Goal: Transaction & Acquisition: Purchase product/service

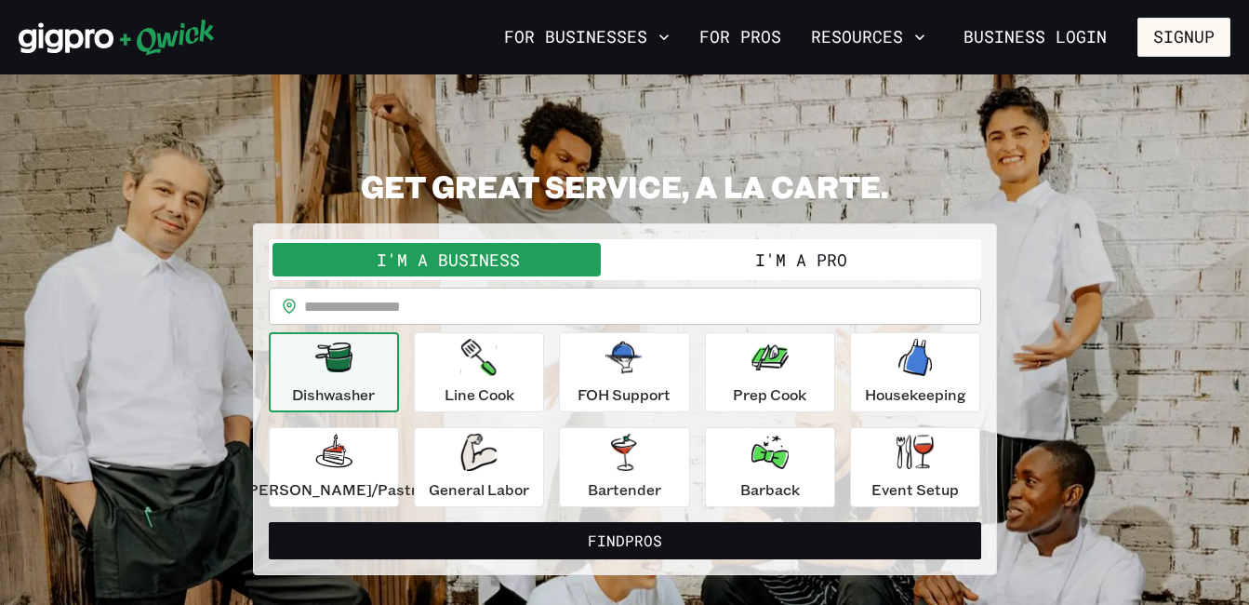
click at [373, 295] on input "text" at bounding box center [642, 305] width 677 height 37
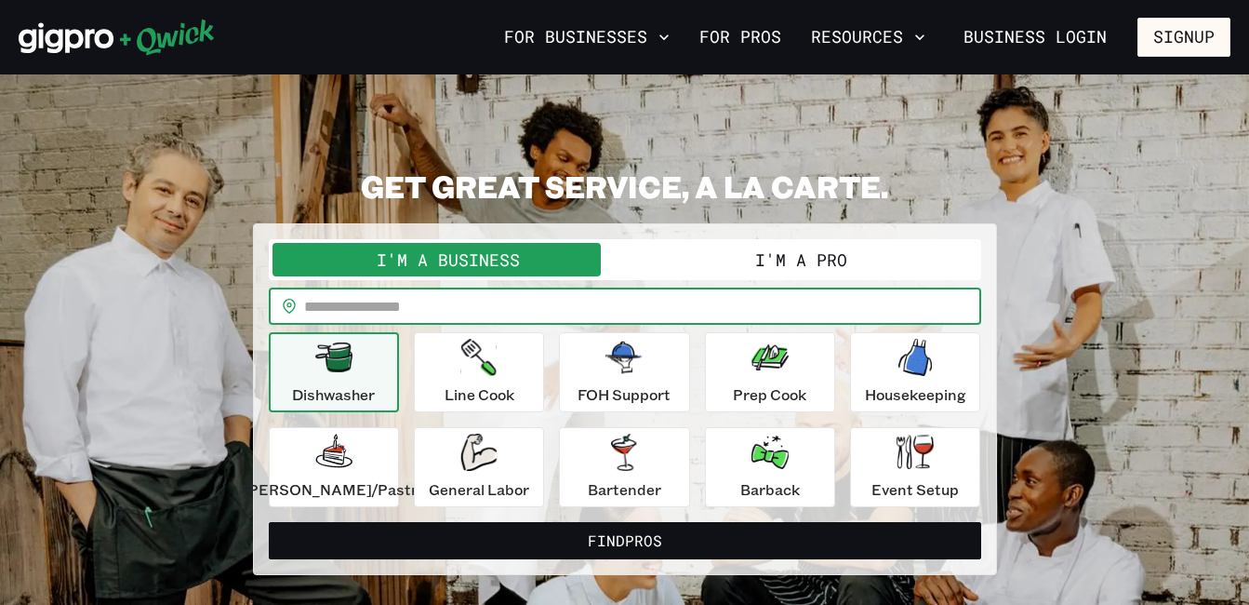
type input "*****"
click at [353, 371] on icon "button" at bounding box center [333, 357] width 37 height 30
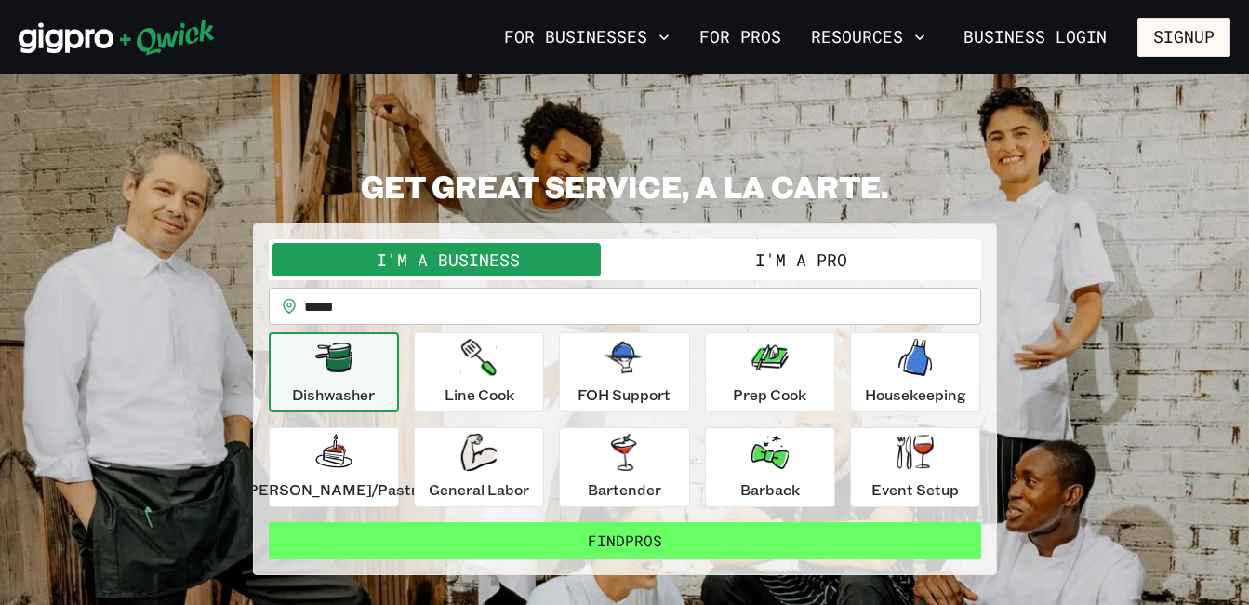
click at [521, 556] on button "Find Pros" at bounding box center [625, 540] width 713 height 37
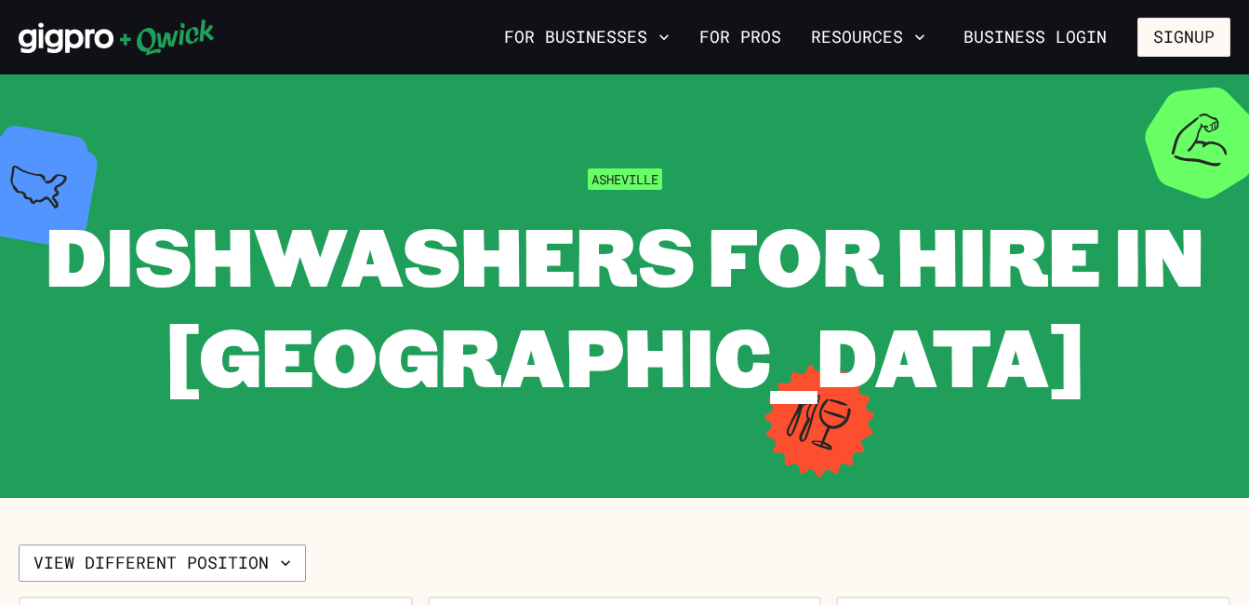
click at [629, 419] on section "Asheville Dishwashers for Hire in Asheville" at bounding box center [624, 285] width 1249 height 423
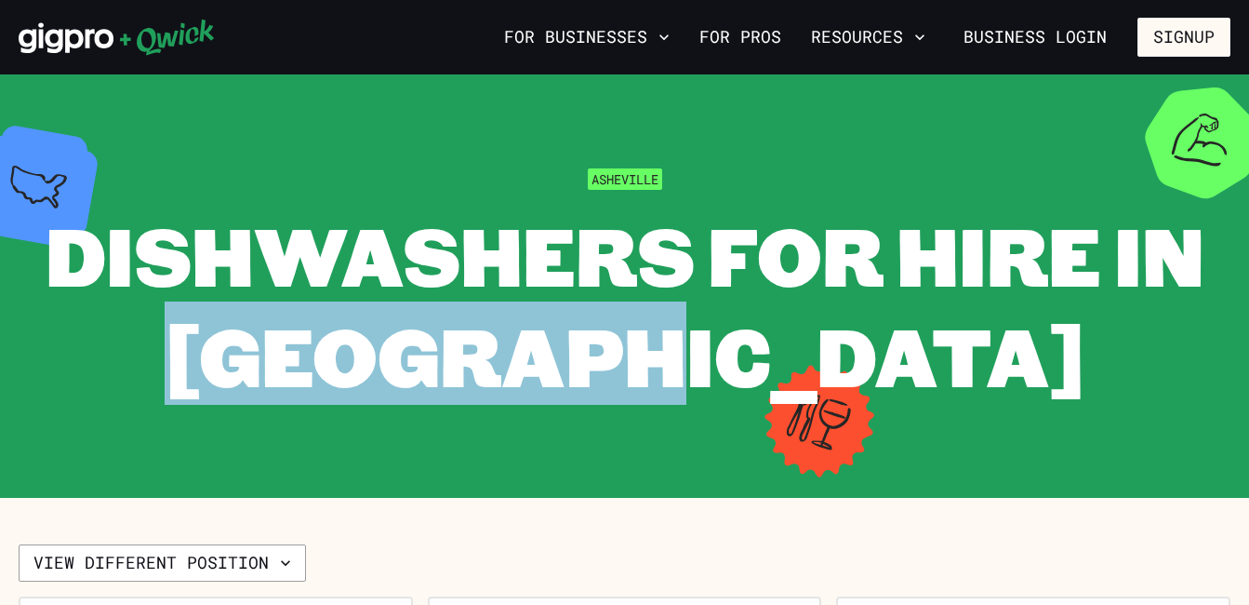
click at [629, 419] on section "Asheville Dishwashers for Hire in Asheville" at bounding box center [624, 285] width 1249 height 423
click at [1080, 385] on div "Dishwashers for Hire in Asheville" at bounding box center [625, 305] width 1212 height 200
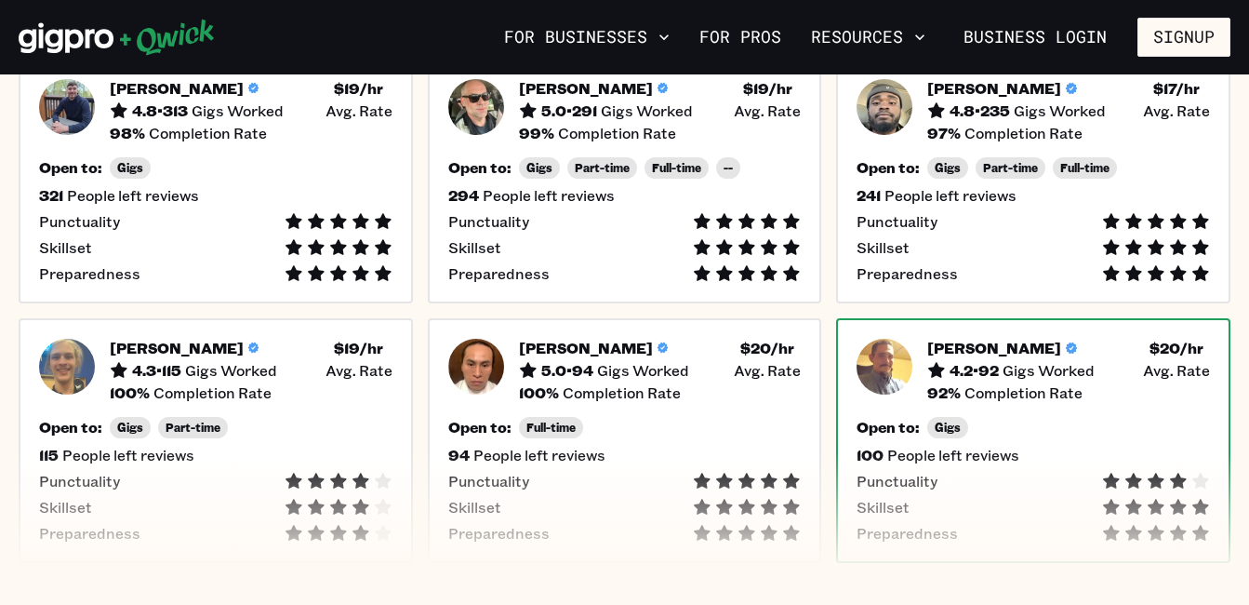
scroll to position [541, 0]
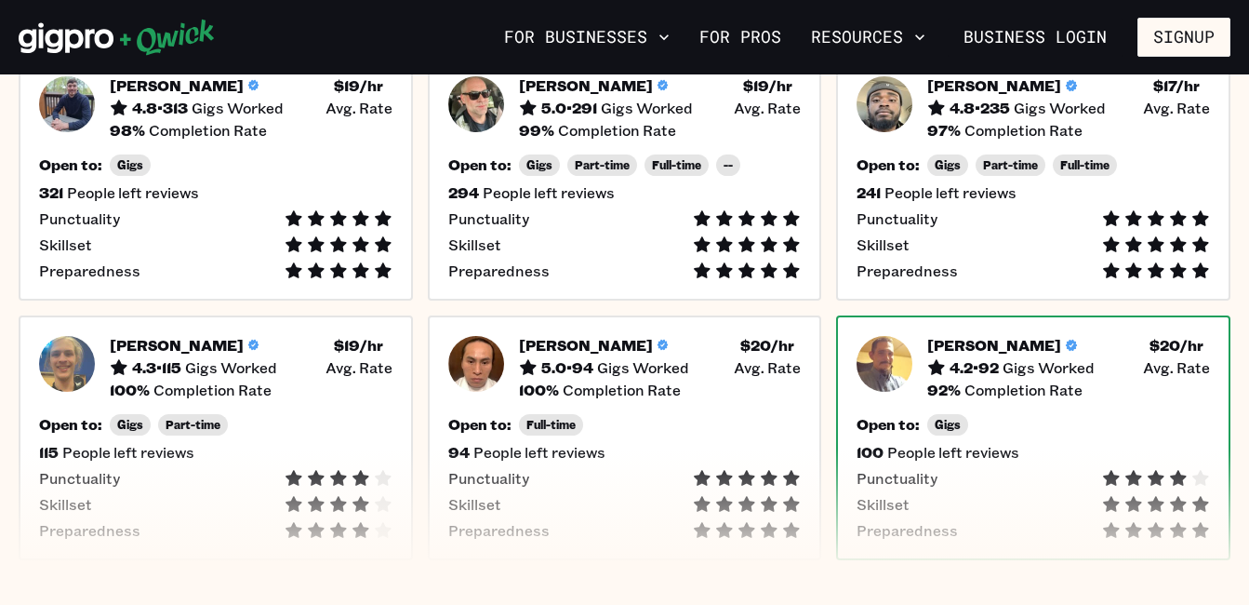
click at [936, 338] on h5 "Christopher C." at bounding box center [995, 345] width 134 height 19
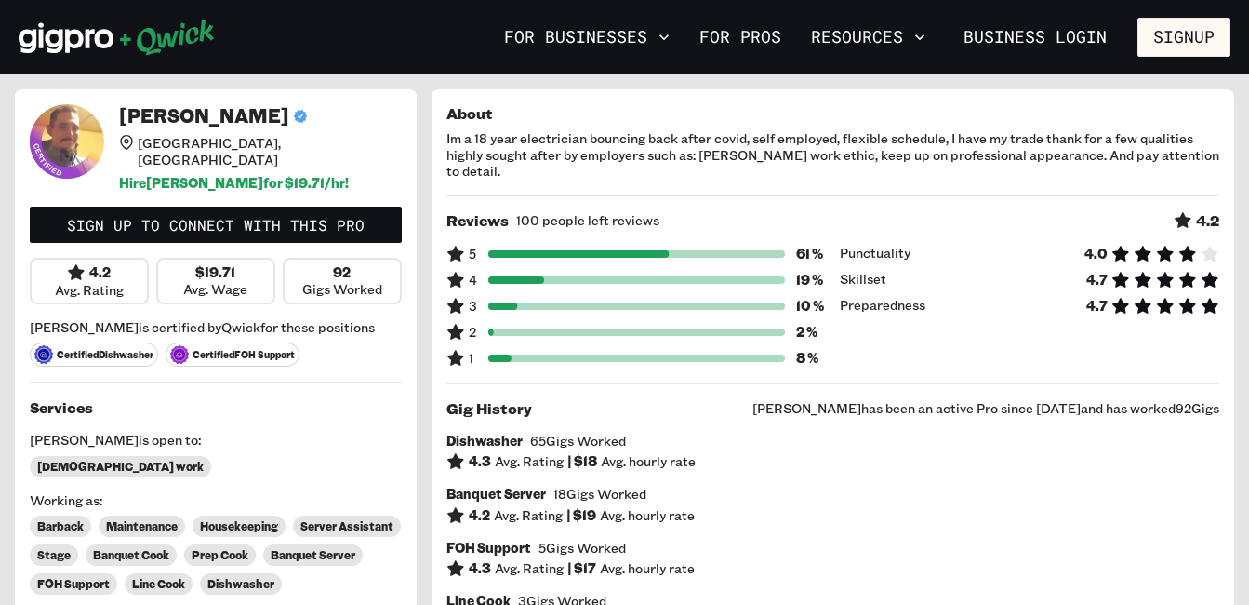
click at [936, 338] on div "Punctuality 4.0 Skillset 4.7 Preparedness 4.7" at bounding box center [1030, 306] width 380 height 123
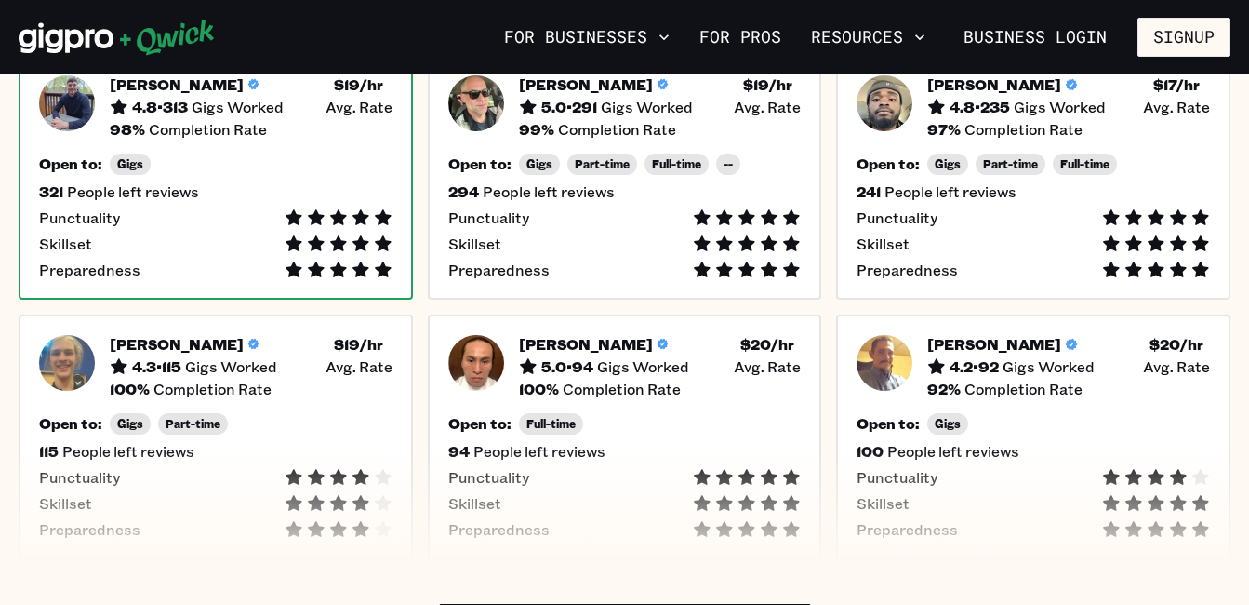
click at [285, 273] on icon at bounding box center [294, 269] width 19 height 19
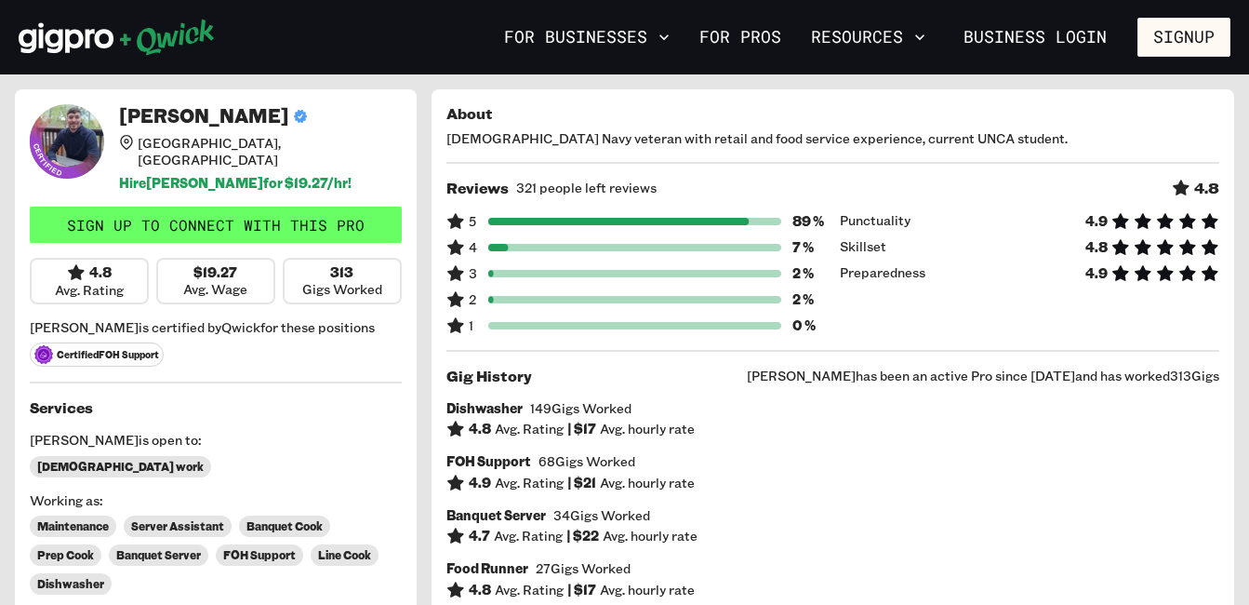
click at [201, 213] on link "Sign up to connect with this Pro" at bounding box center [216, 225] width 372 height 37
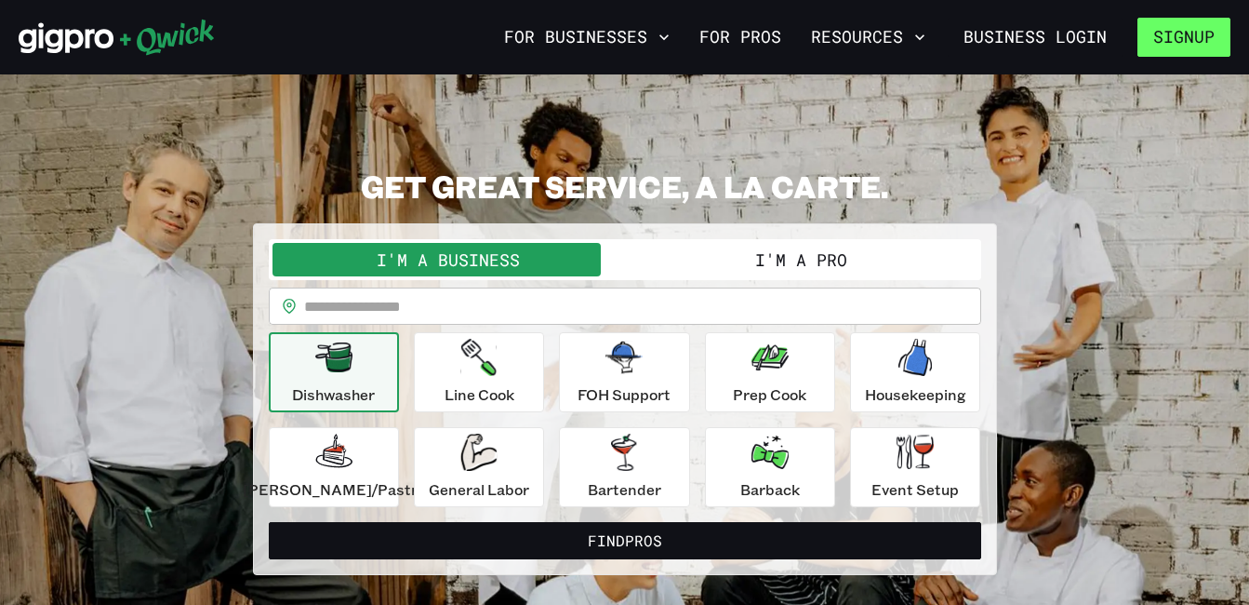
click at [1163, 34] on button "Signup" at bounding box center [1184, 37] width 93 height 39
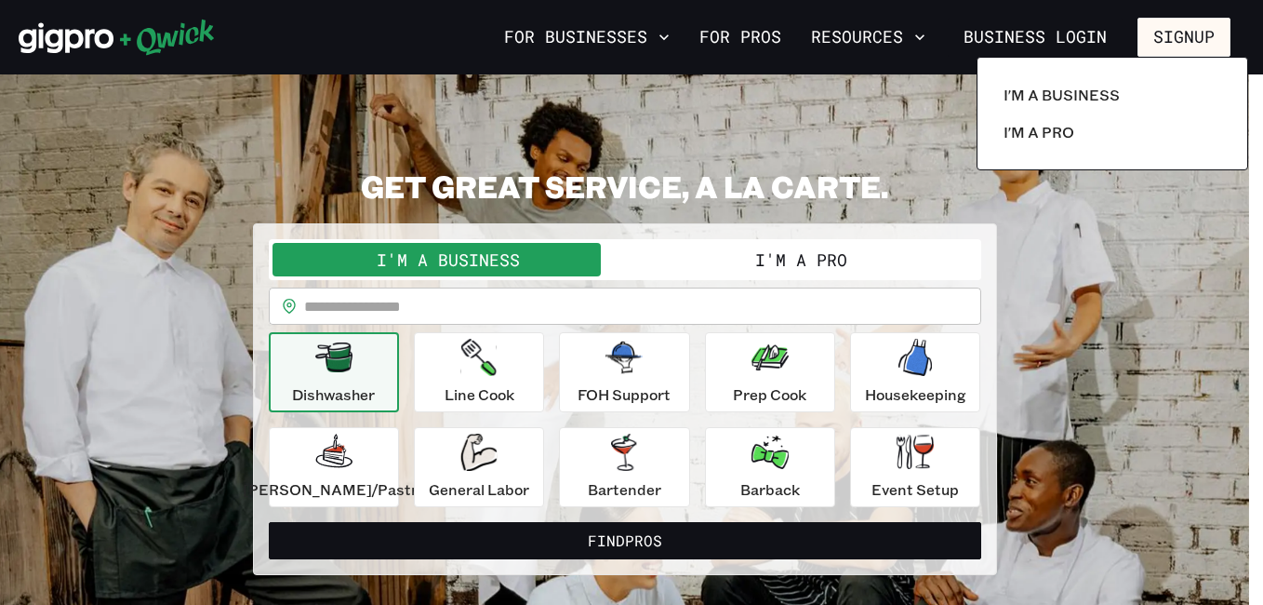
click at [1089, 35] on div at bounding box center [631, 302] width 1263 height 605
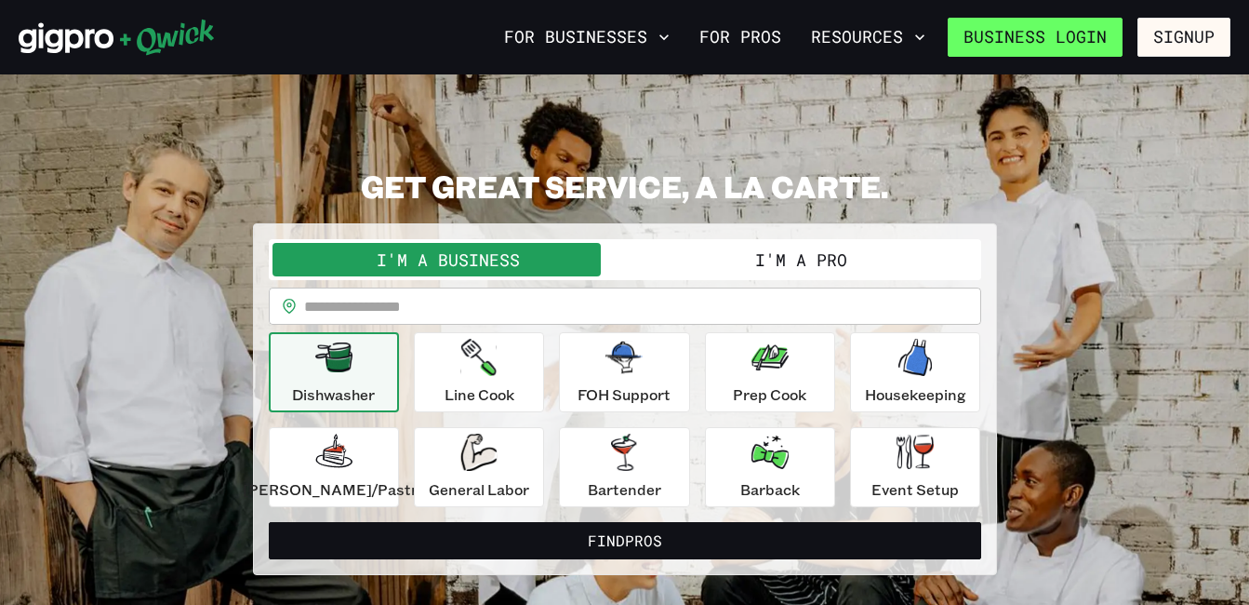
click at [1035, 38] on link "Business Login" at bounding box center [1035, 37] width 175 height 39
